Goal: Navigation & Orientation: Find specific page/section

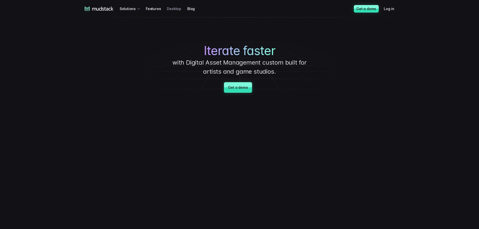
click at [174, 10] on link "Desktop" at bounding box center [177, 8] width 20 height 9
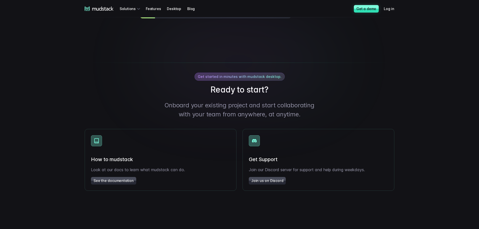
scroll to position [754, 0]
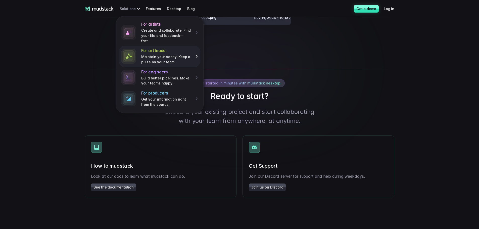
click at [148, 54] on p "Maintain your sanity. Keep a pulse on your team." at bounding box center [166, 59] width 51 height 10
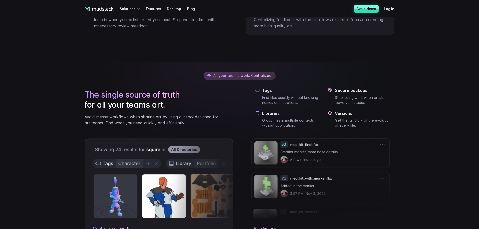
scroll to position [377, 0]
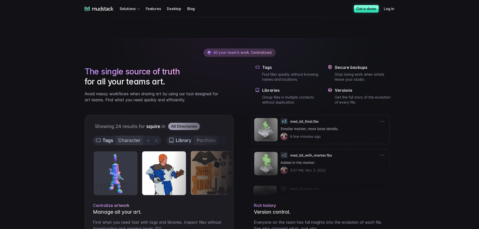
drag, startPoint x: 98, startPoint y: 10, endPoint x: 67, endPoint y: 19, distance: 31.9
drag, startPoint x: 67, startPoint y: 19, endPoint x: 53, endPoint y: 14, distance: 15.0
click at [53, 14] on div "mudstack logo Solutions Features Desktop Blog Get a demo Log in mudstack logo S…" at bounding box center [239, 8] width 479 height 17
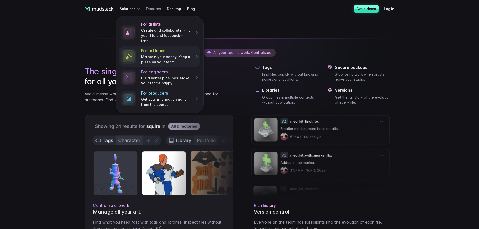
click at [150, 8] on link "Features" at bounding box center [156, 8] width 21 height 9
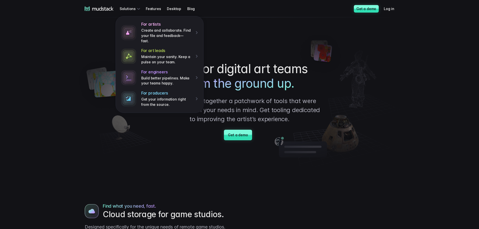
click at [98, 8] on icon at bounding box center [99, 9] width 29 height 5
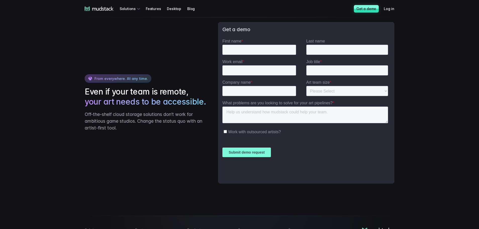
scroll to position [1247, 0]
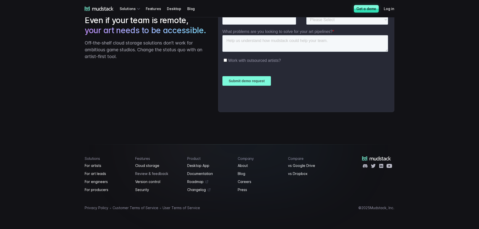
click at [152, 173] on link "Review & feedback" at bounding box center [158, 174] width 46 height 6
